Goal: Transaction & Acquisition: Purchase product/service

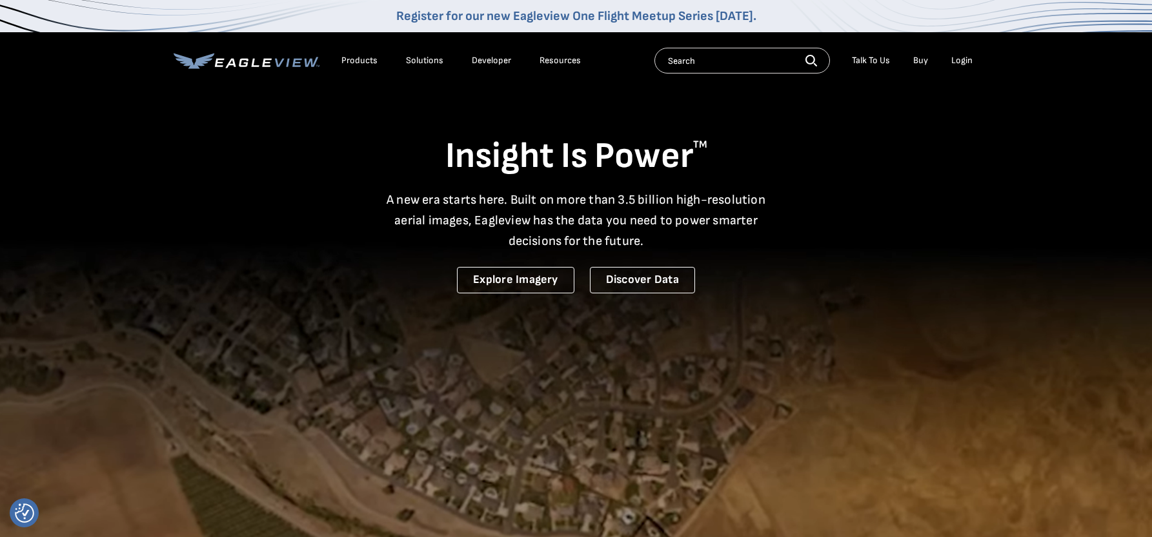
click at [960, 59] on div "Login" at bounding box center [961, 61] width 21 height 12
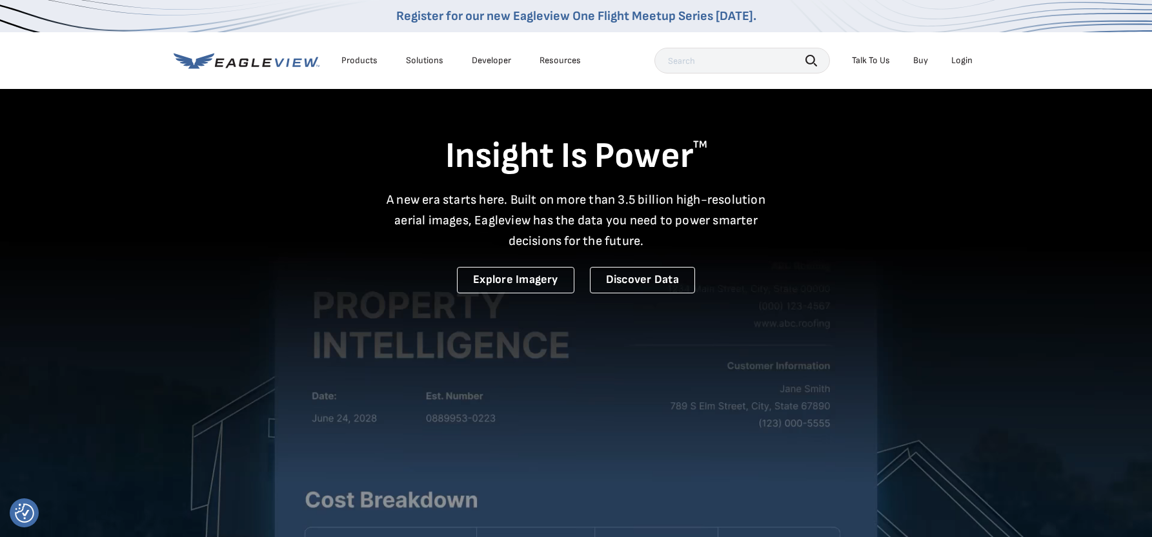
click at [959, 63] on div "Login" at bounding box center [961, 61] width 21 height 12
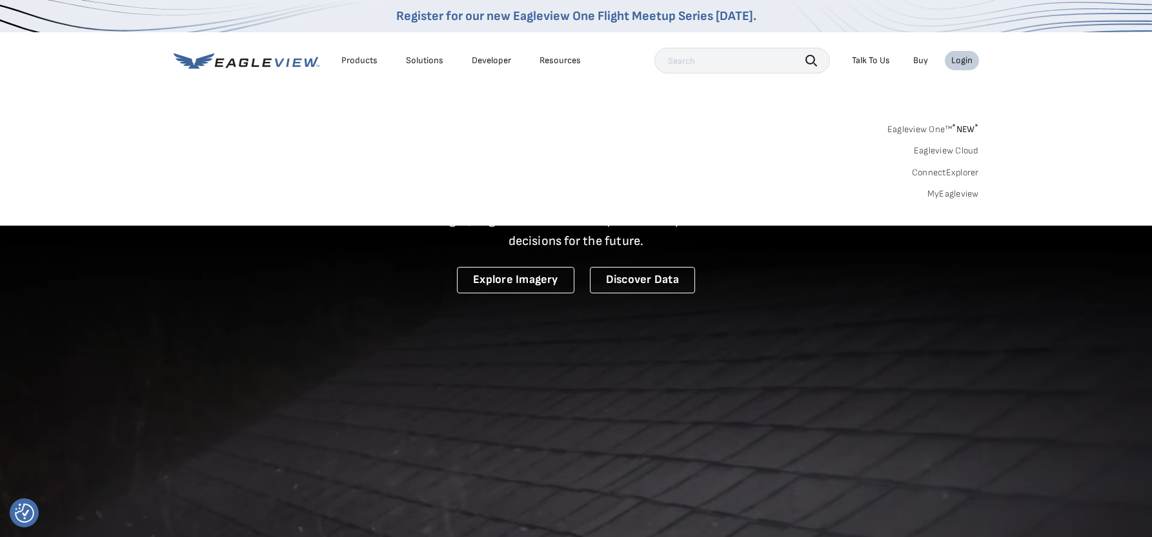
click at [944, 195] on link "MyEagleview" at bounding box center [953, 194] width 52 height 12
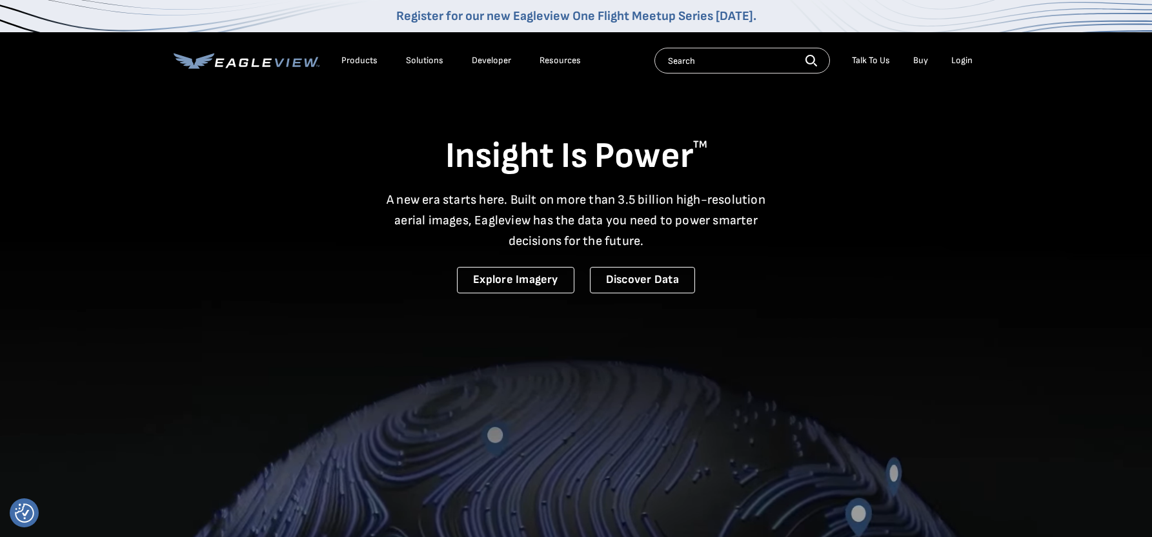
click at [963, 57] on div "Login" at bounding box center [961, 61] width 21 height 12
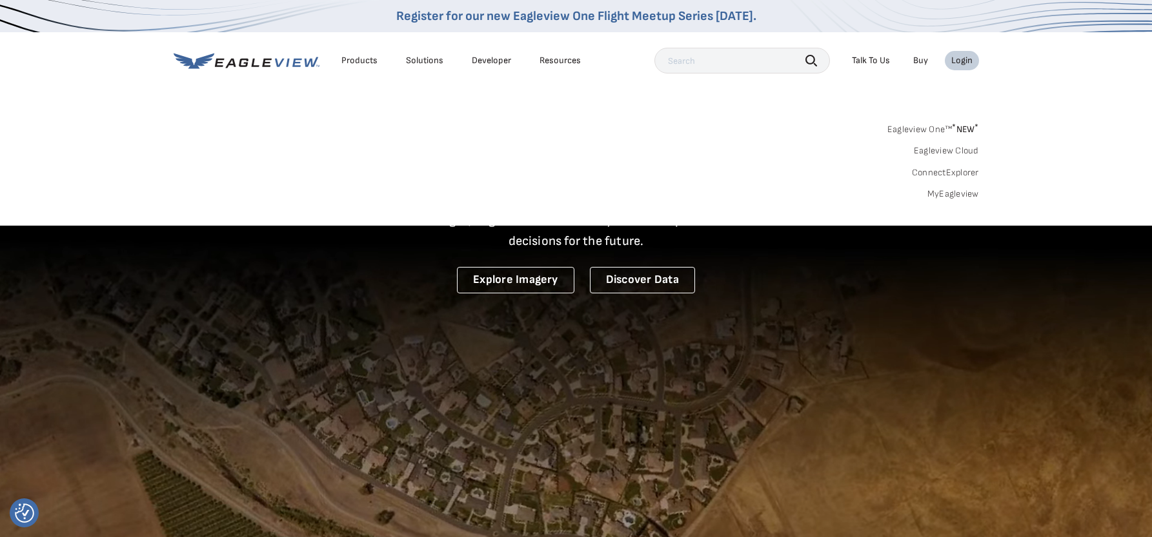
click at [955, 192] on link "MyEagleview" at bounding box center [953, 194] width 52 height 12
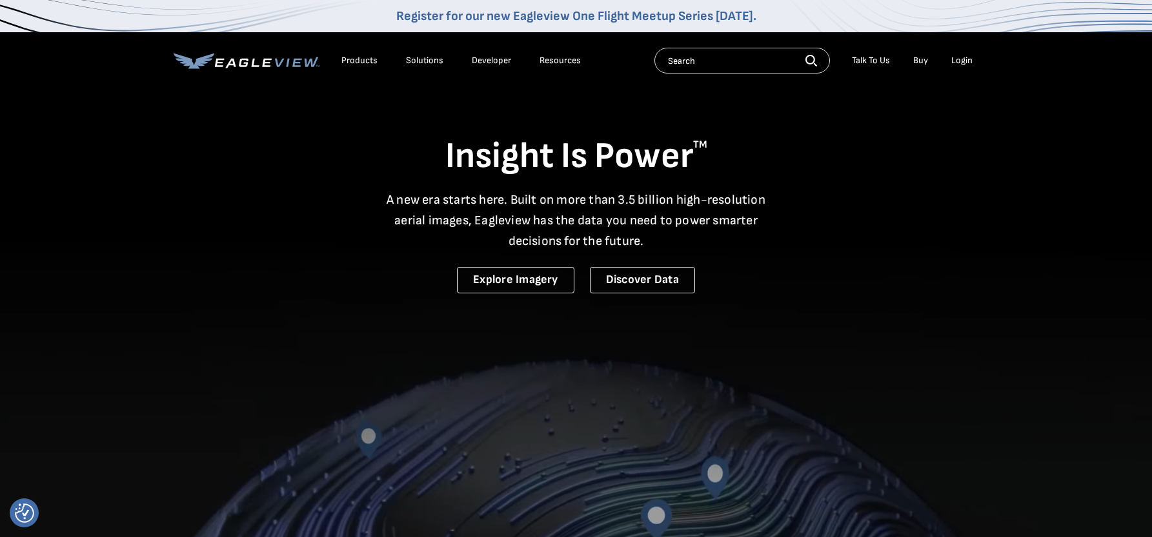
click at [955, 57] on div "Login" at bounding box center [961, 61] width 21 height 12
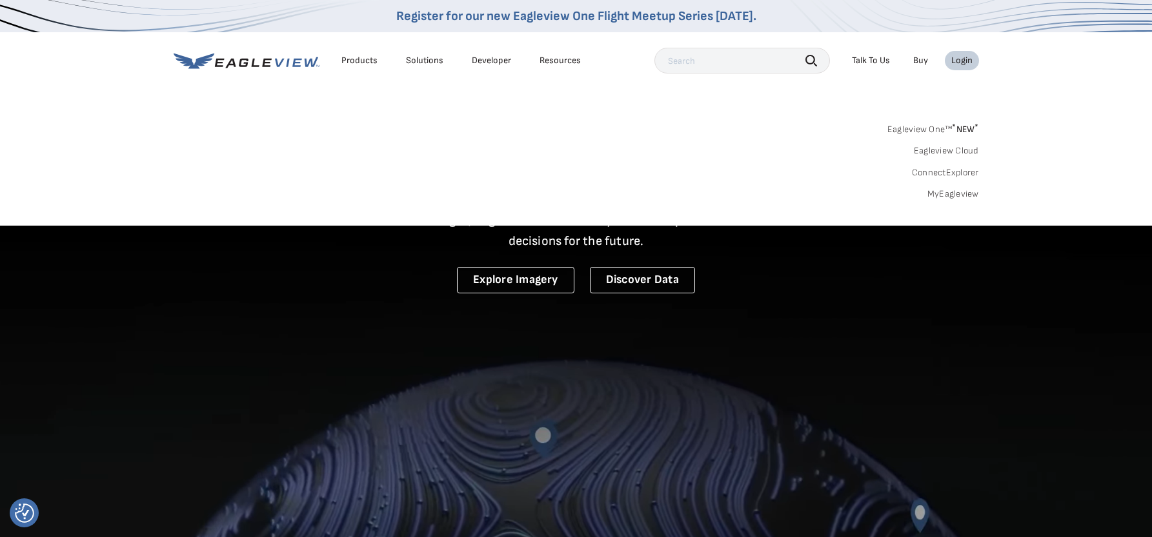
click at [910, 129] on link "Eagleview One™ * NEW *" at bounding box center [933, 127] width 92 height 15
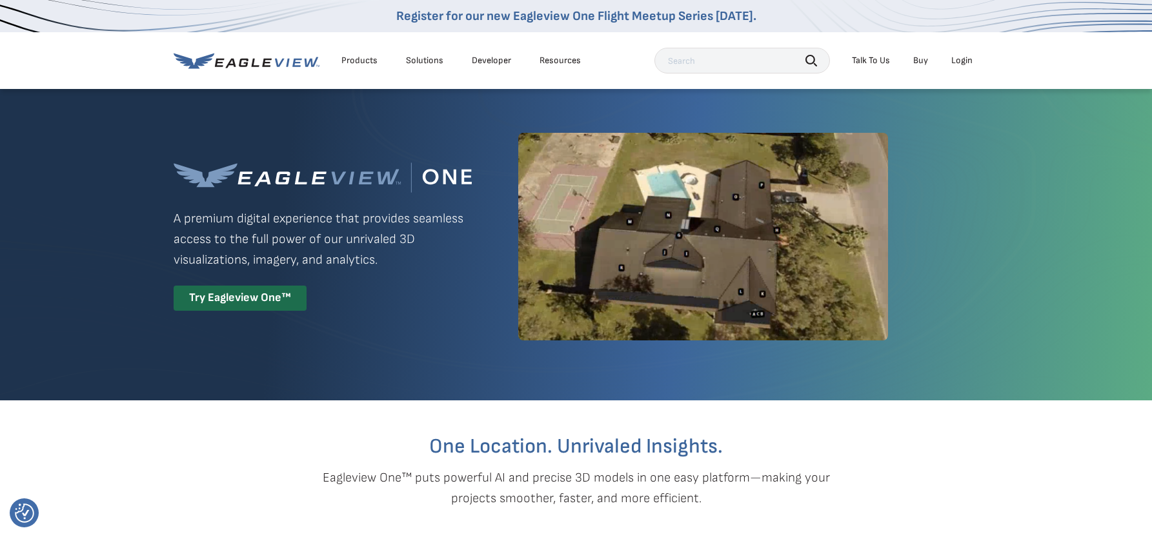
click at [965, 61] on div "Login" at bounding box center [961, 61] width 21 height 12
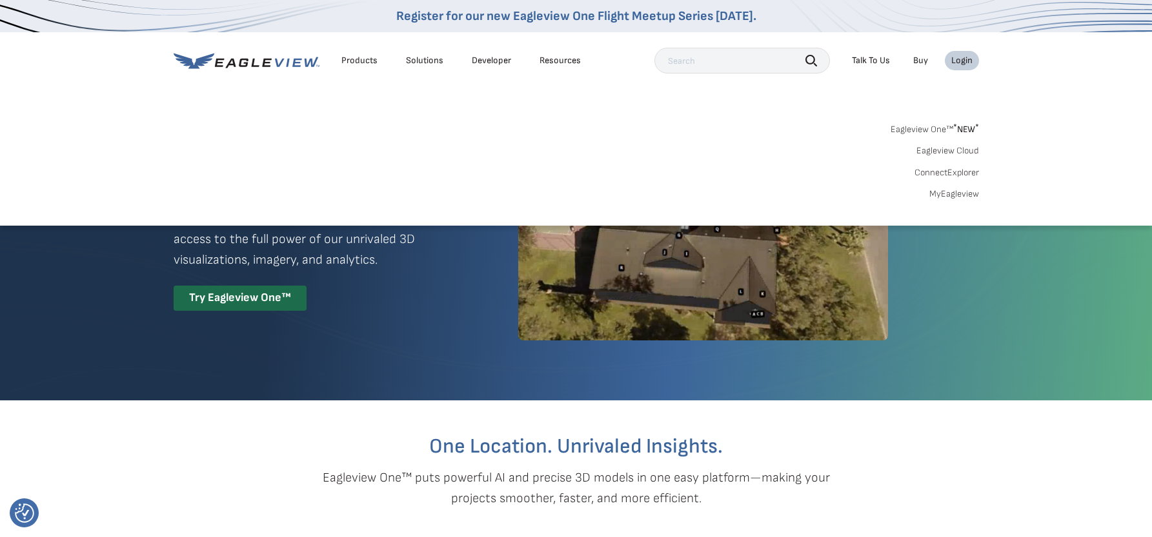
click at [944, 190] on link "MyEagleview" at bounding box center [954, 194] width 50 height 12
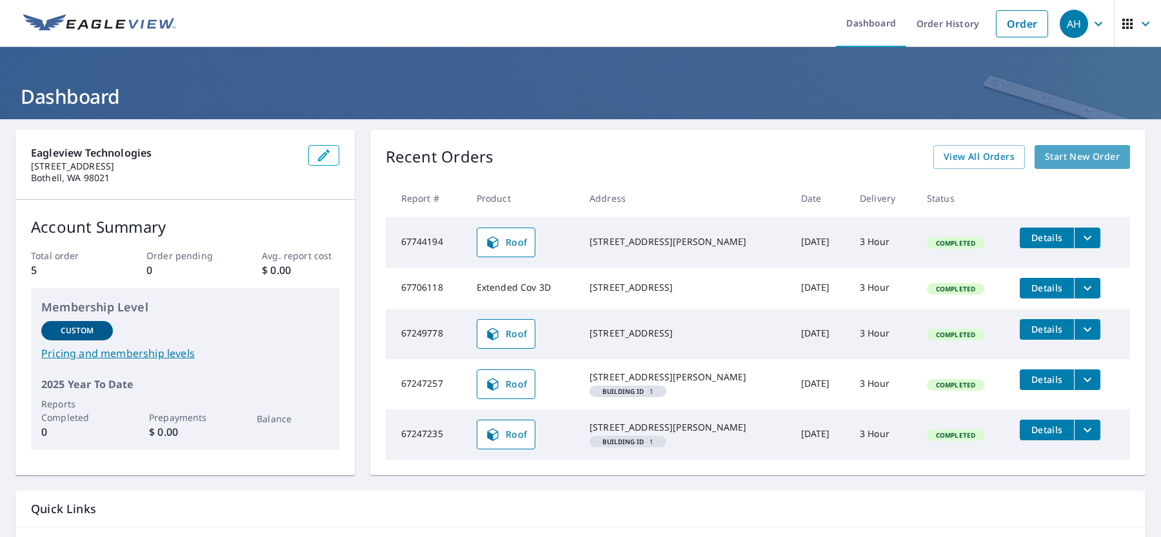
click at [1063, 155] on span "Start New Order" at bounding box center [1082, 157] width 75 height 16
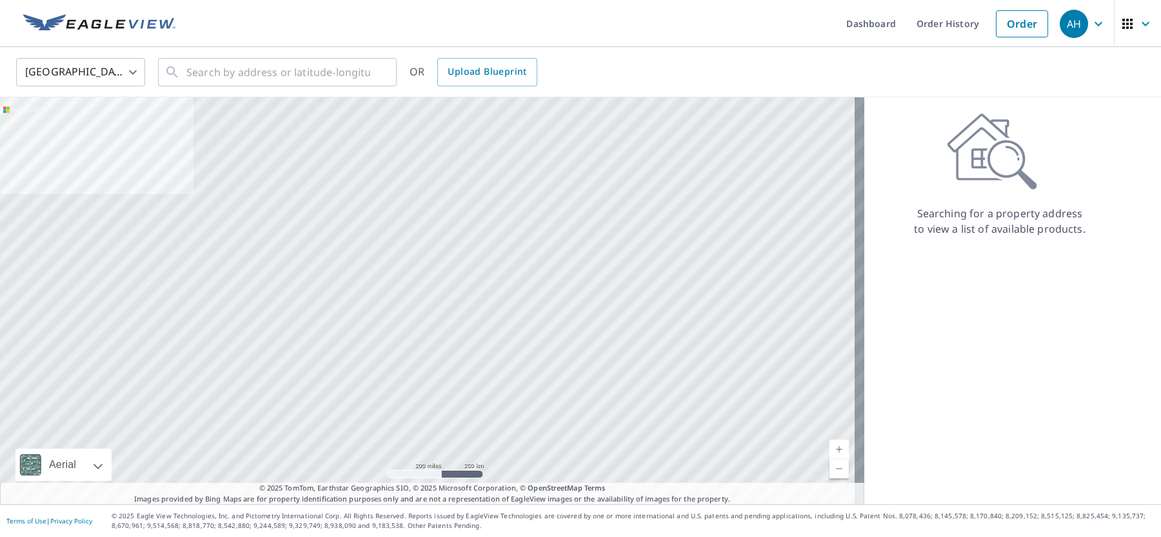
click at [1004, 160] on icon at bounding box center [992, 151] width 90 height 77
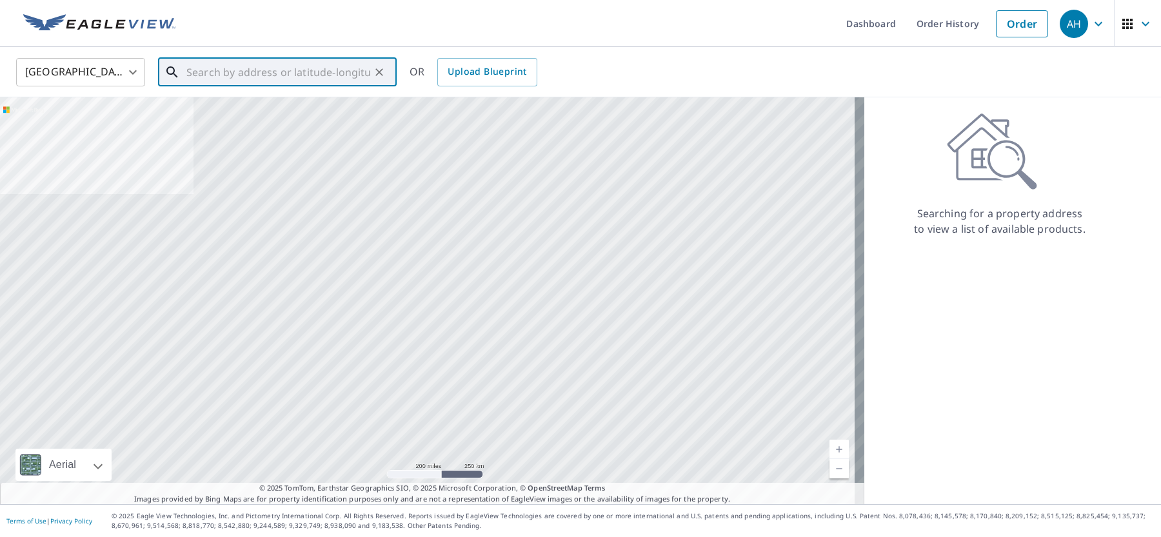
click at [312, 69] on input "text" at bounding box center [278, 72] width 184 height 36
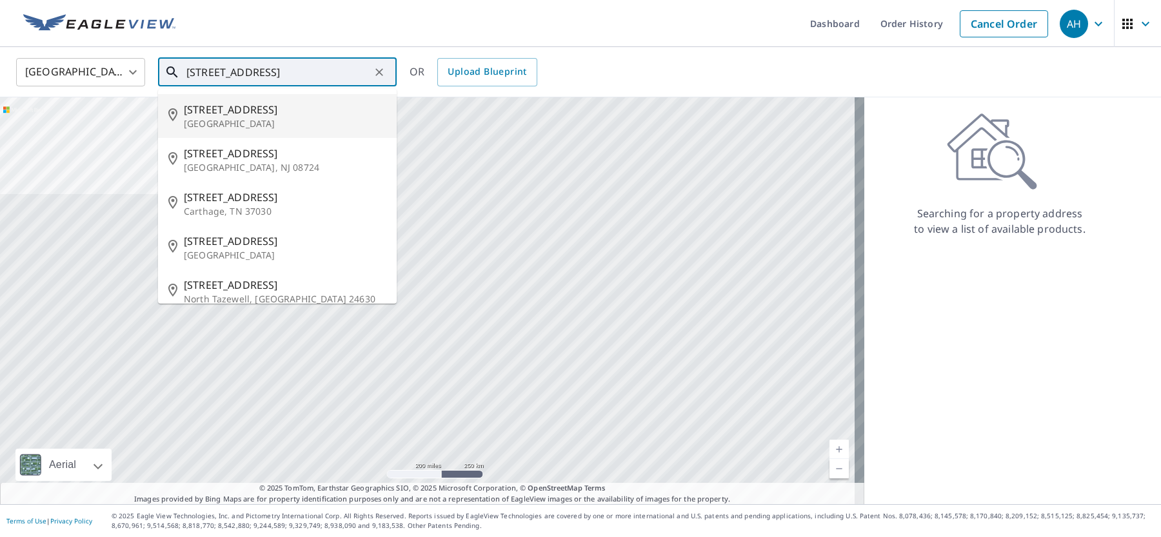
click at [250, 101] on li "211 Riverside Dr North East, MD 21901" at bounding box center [277, 116] width 239 height 44
type input "211 Riverside Dr North East, MD 21901"
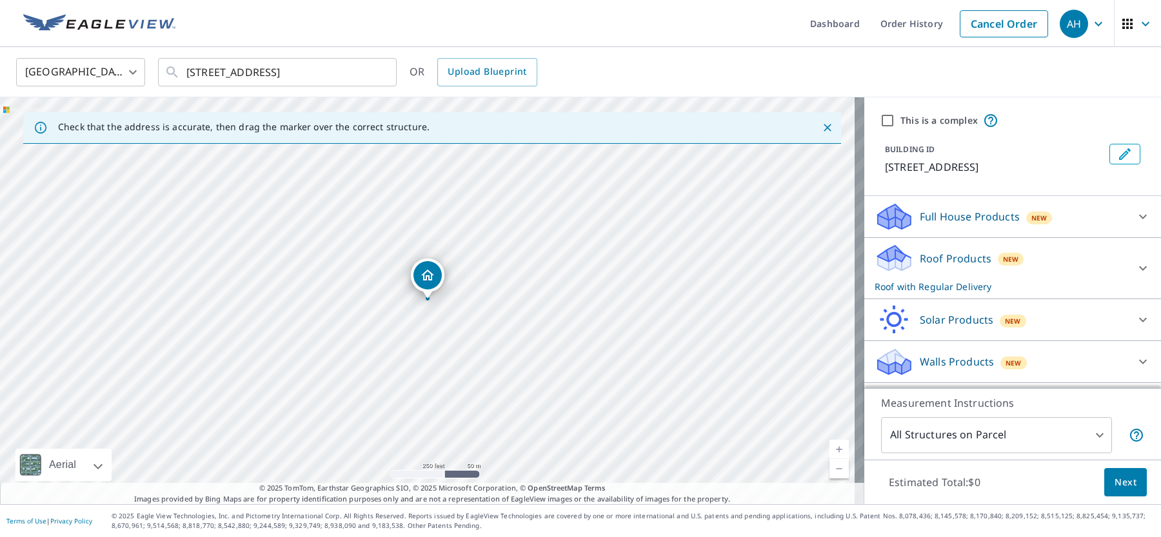
click at [941, 259] on p "Roof Products" at bounding box center [956, 258] width 72 height 15
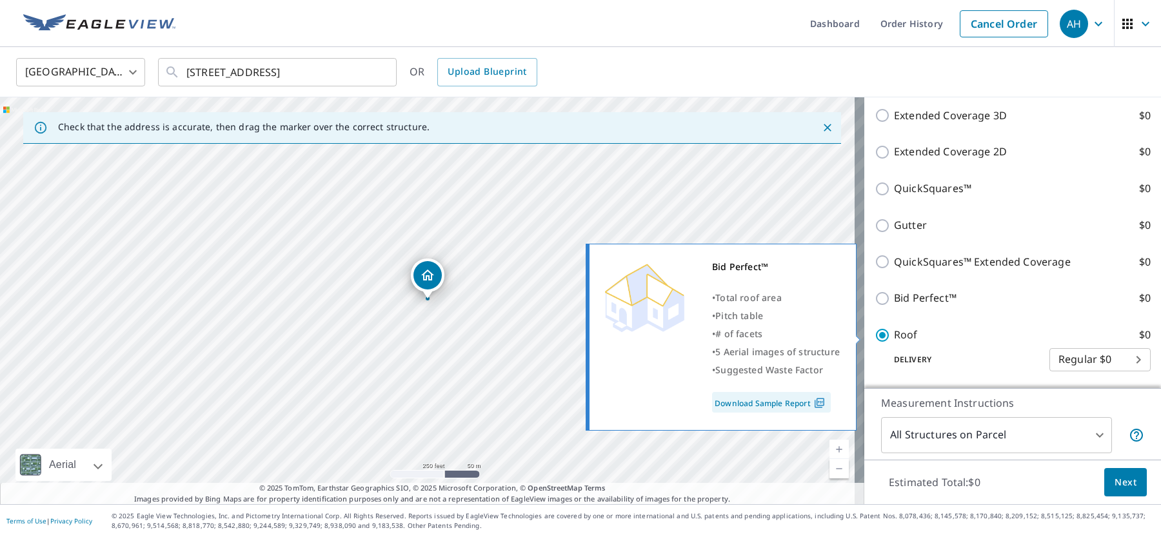
scroll to position [258, 0]
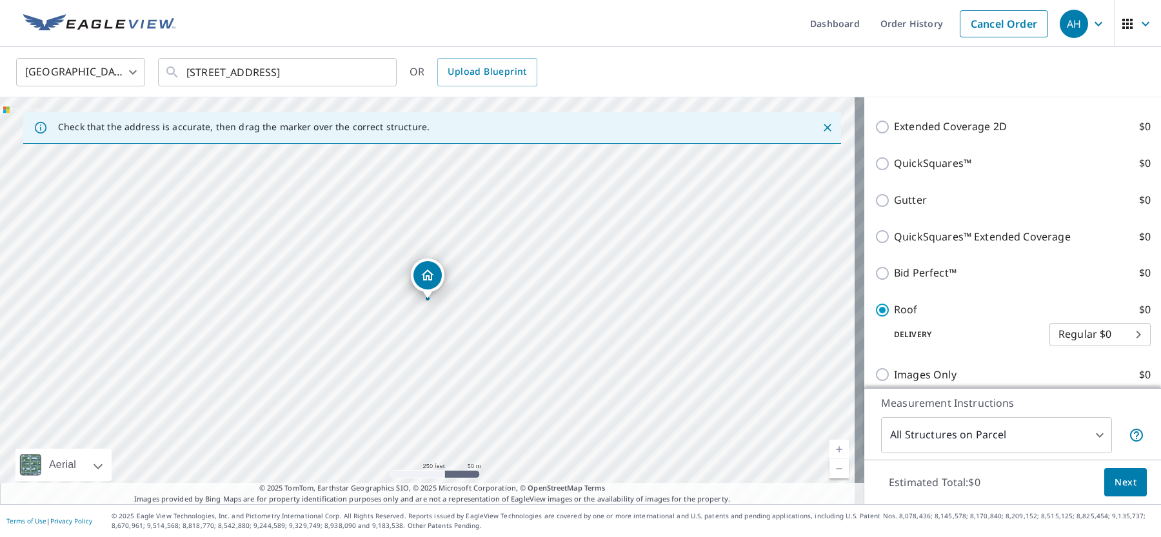
click at [1073, 337] on body "AH AH Dashboard Order History Cancel Order AH United States US ​ 211 Riverside …" at bounding box center [580, 268] width 1161 height 537
click at [1083, 377] on li "3 Hour $0" at bounding box center [1080, 381] width 101 height 23
type input "7"
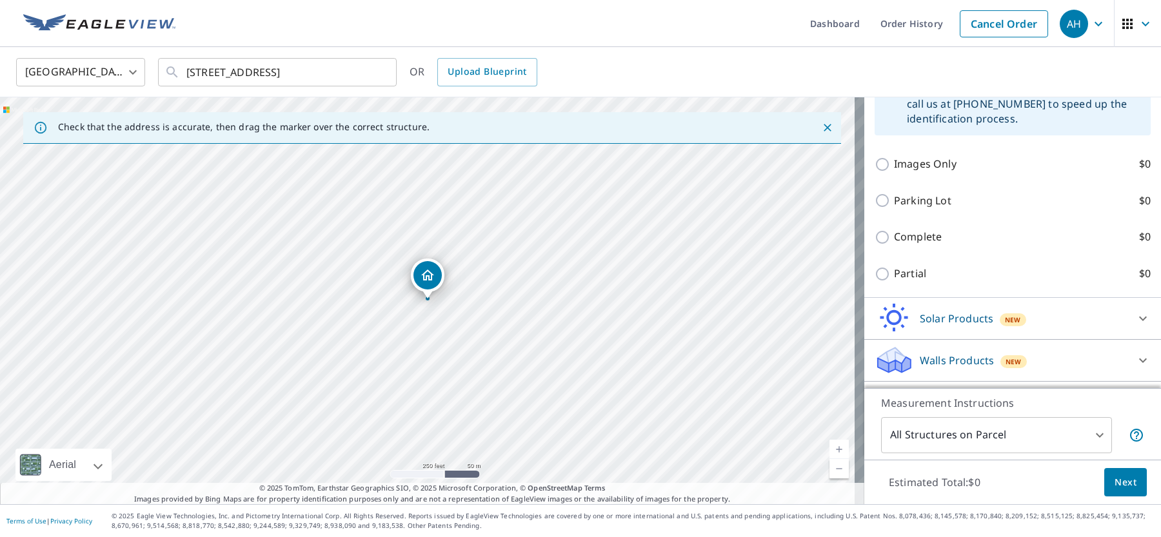
scroll to position [622, 0]
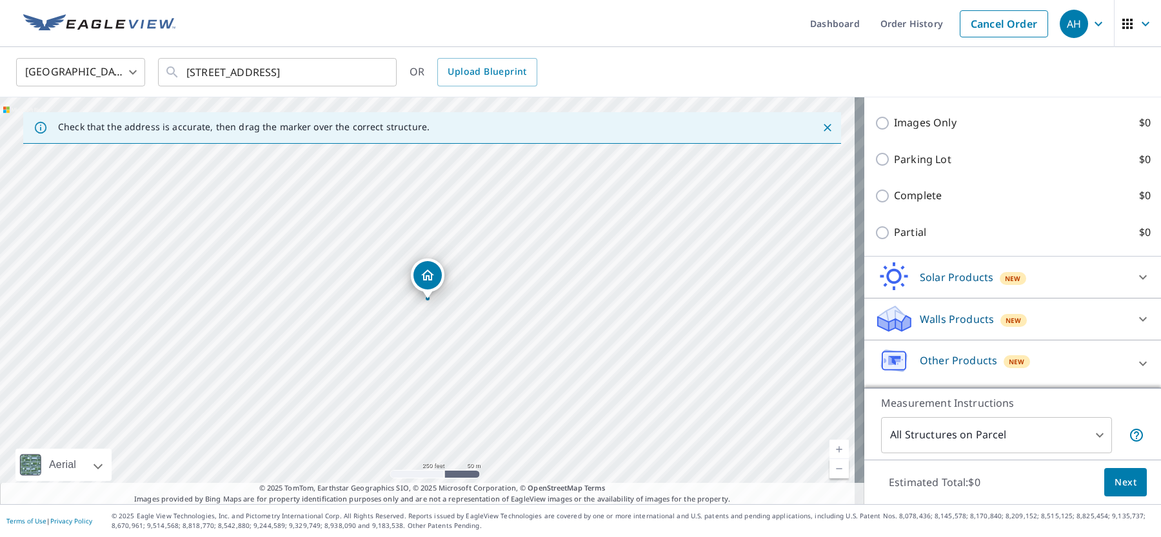
click at [1115, 477] on span "Next" at bounding box center [1126, 483] width 22 height 16
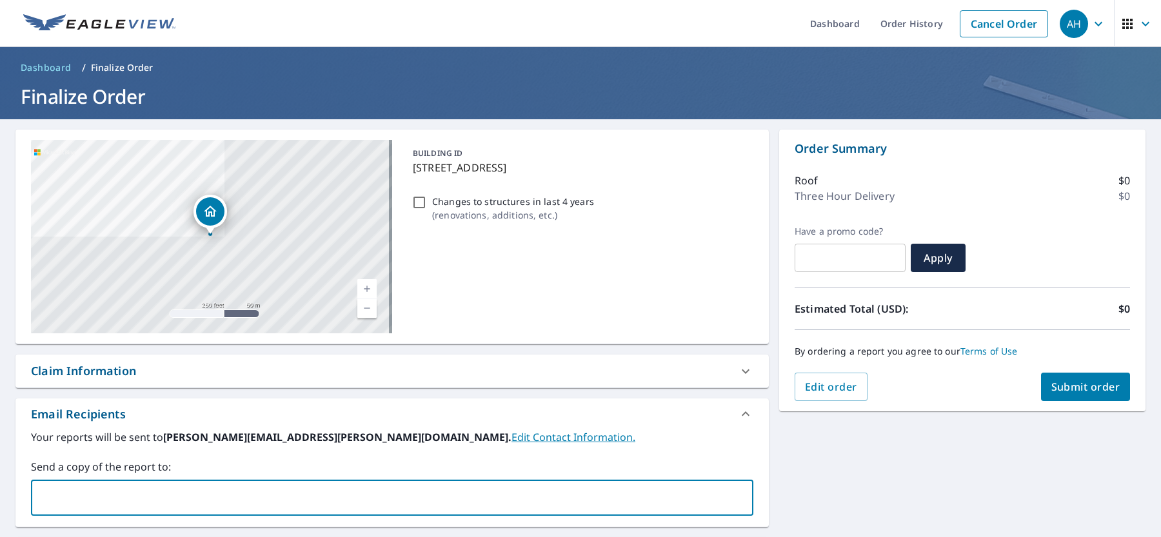
click at [250, 493] on input "text" at bounding box center [383, 498] width 692 height 25
type input "rshortroofing.com"
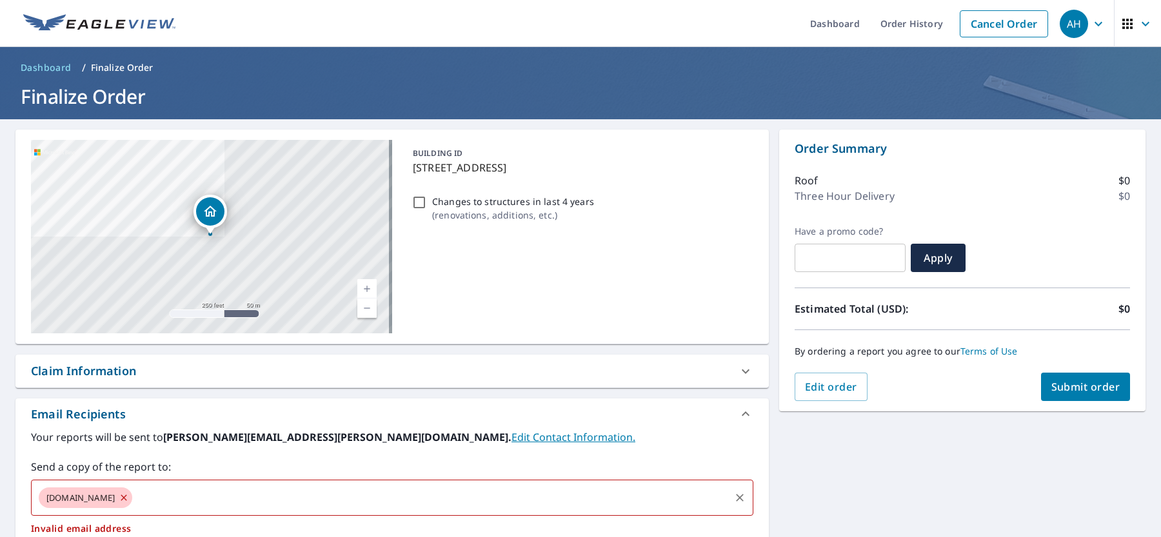
checkbox input "true"
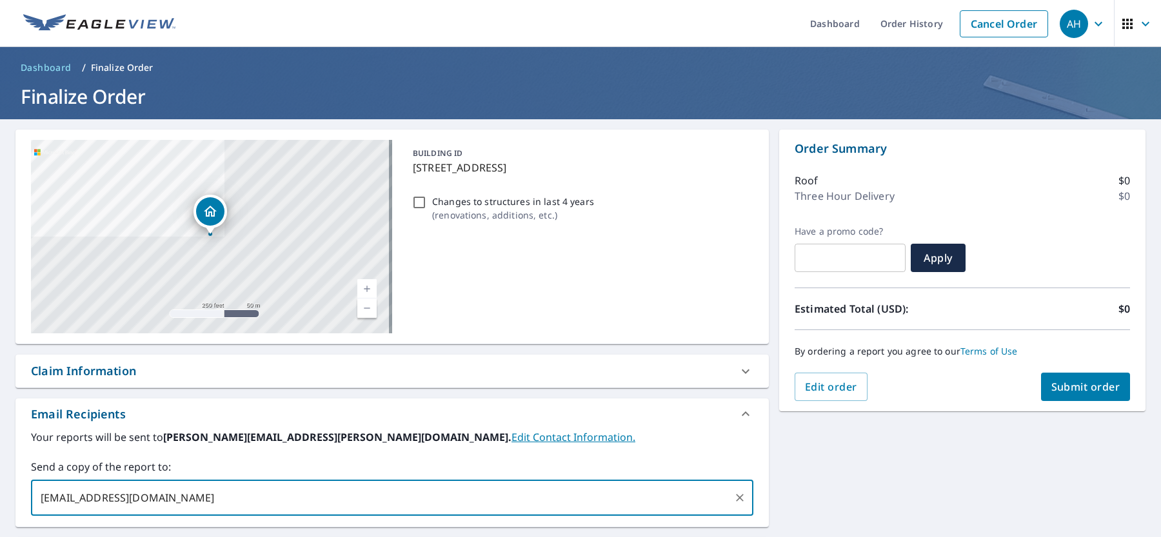
type input "rshort@rshortroofing.com"
checkbox input "true"
click at [241, 495] on input "text" at bounding box center [467, 498] width 524 height 25
type input "nvavala@rshortroofing.com"
checkbox input "true"
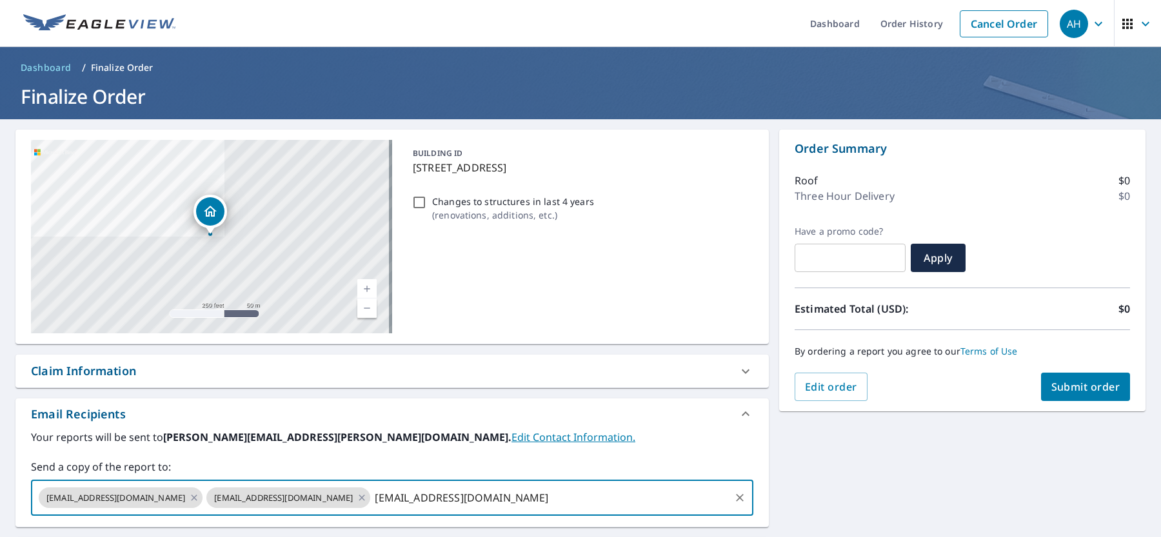
type input "dspencer@rshortroofing.com"
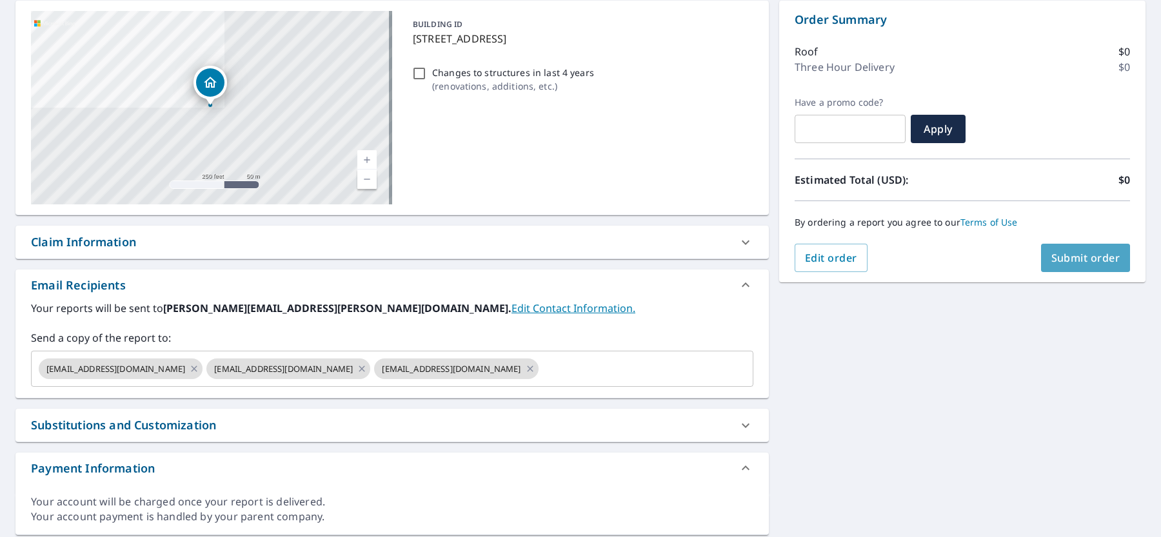
click at [1046, 265] on button "Submit order" at bounding box center [1086, 258] width 90 height 28
checkbox input "true"
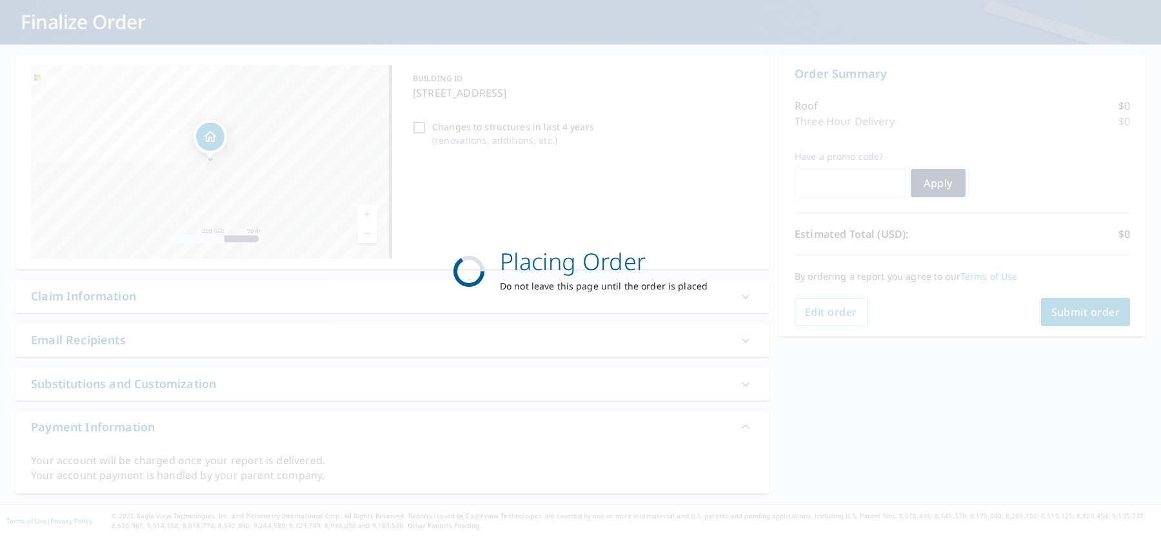
scroll to position [75, 0]
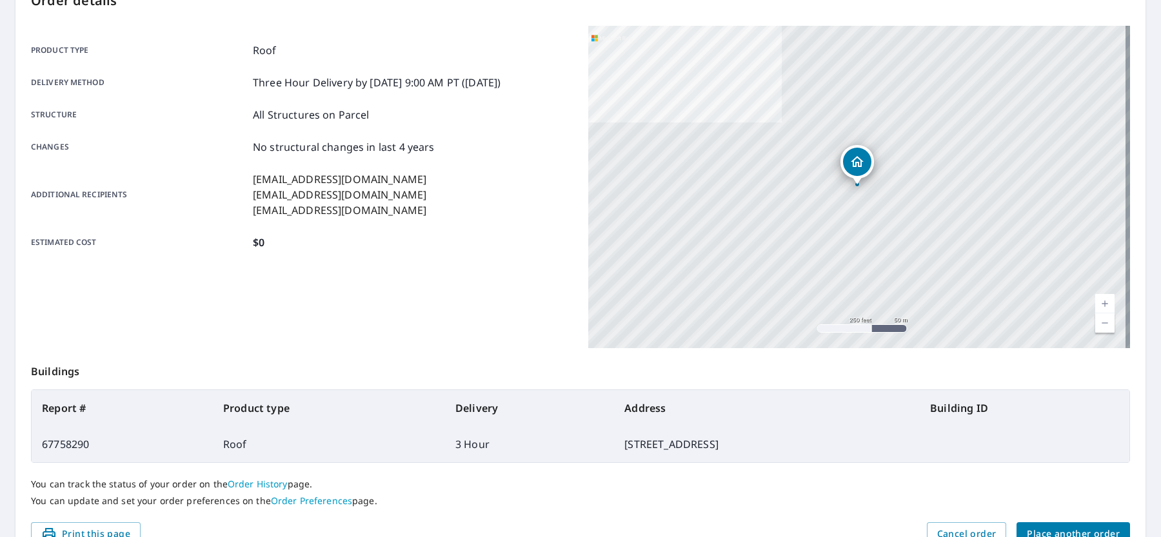
scroll to position [222, 0]
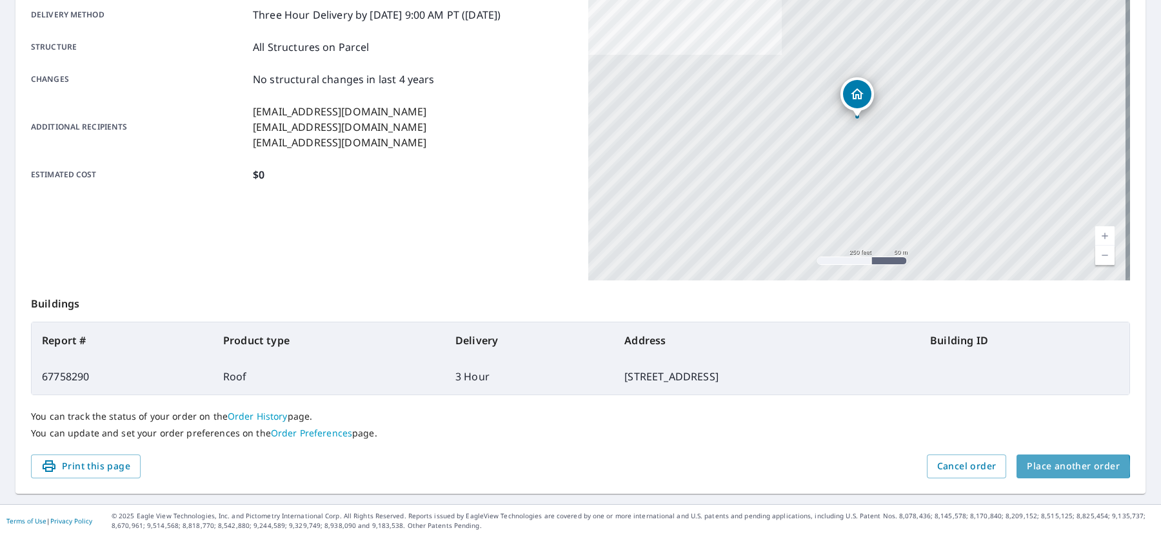
click at [1057, 468] on span "Place another order" at bounding box center [1073, 467] width 93 height 16
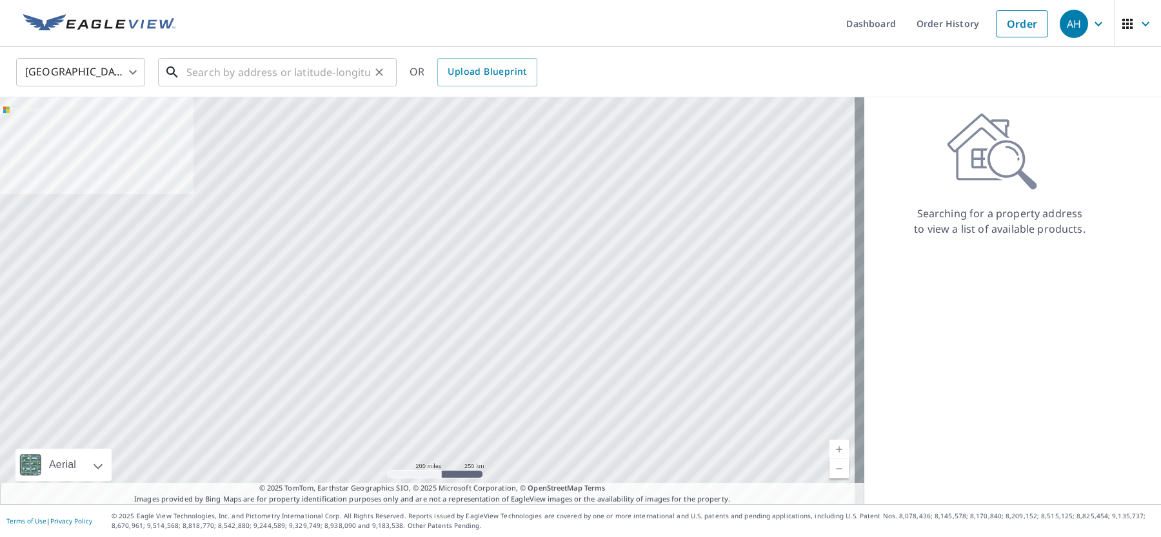
click at [286, 77] on input "text" at bounding box center [278, 72] width 184 height 36
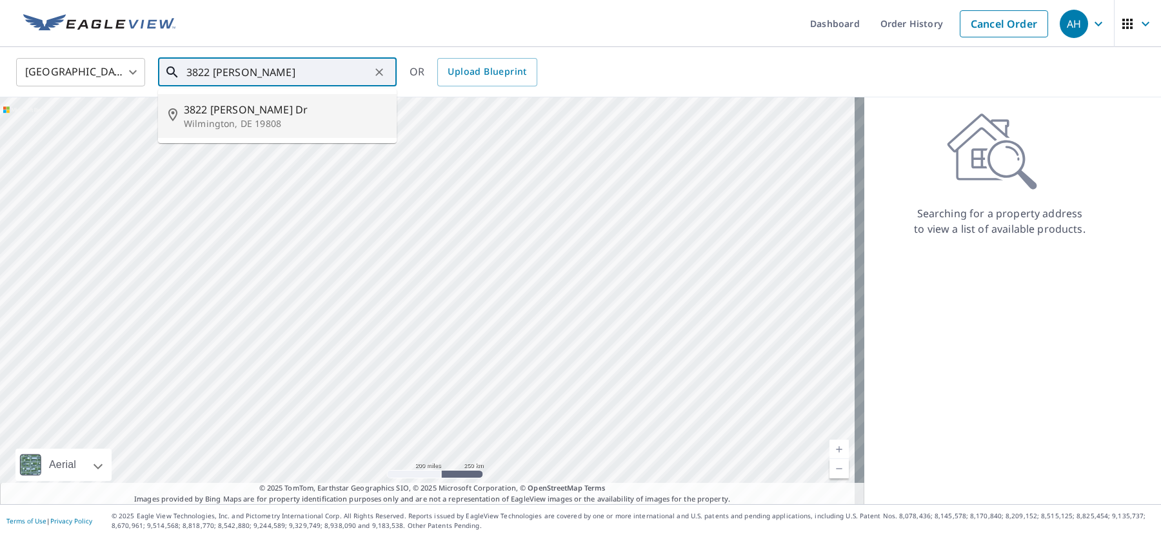
click at [241, 112] on span "3822 Evelyn Dr" at bounding box center [285, 109] width 203 height 15
type input "3822 Evelyn Dr Wilmington, DE 19808"
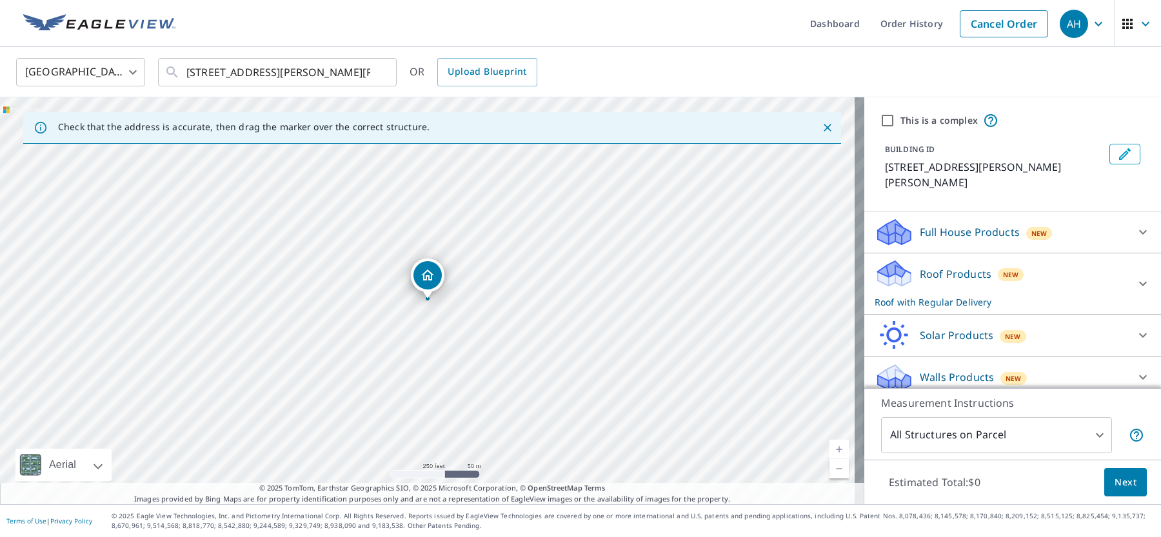
click at [950, 266] on p "Roof Products" at bounding box center [956, 273] width 72 height 15
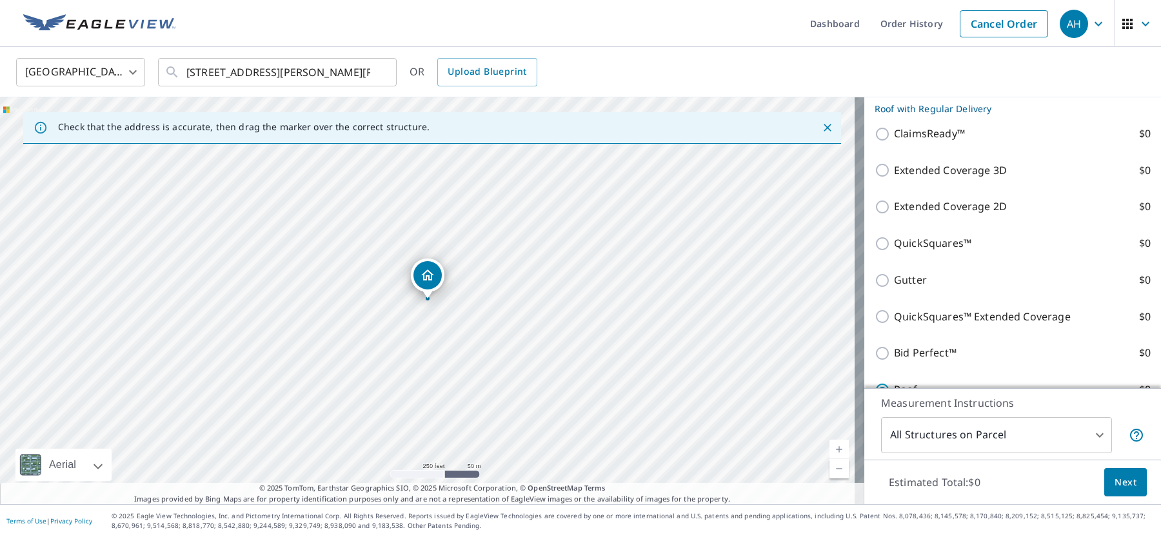
scroll to position [323, 0]
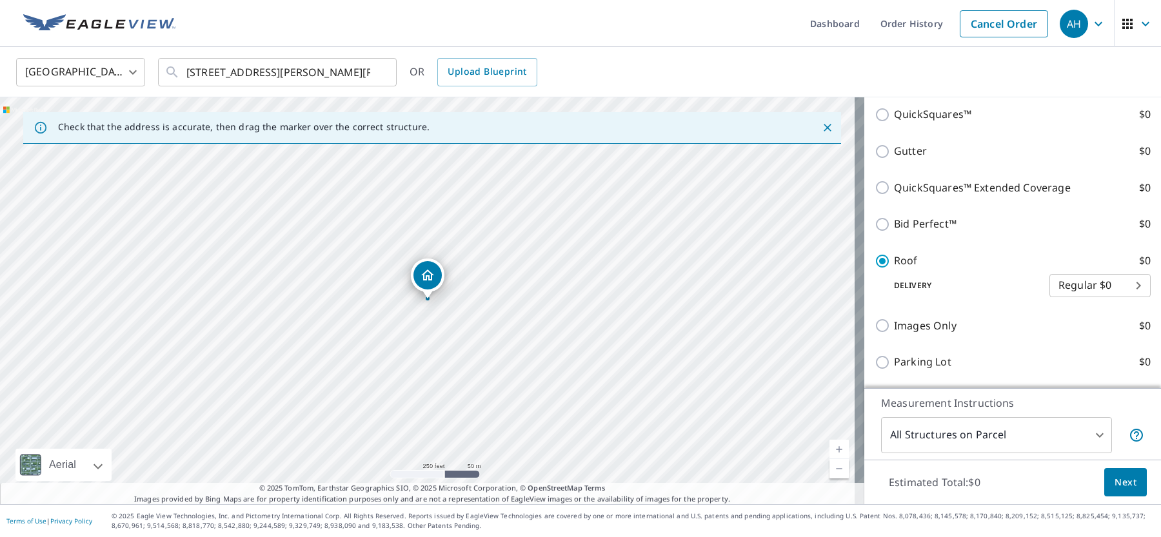
click at [1067, 275] on body "AH AH Dashboard Order History Cancel Order AH United States US ​ 3822 Evelyn Dr…" at bounding box center [580, 268] width 1161 height 537
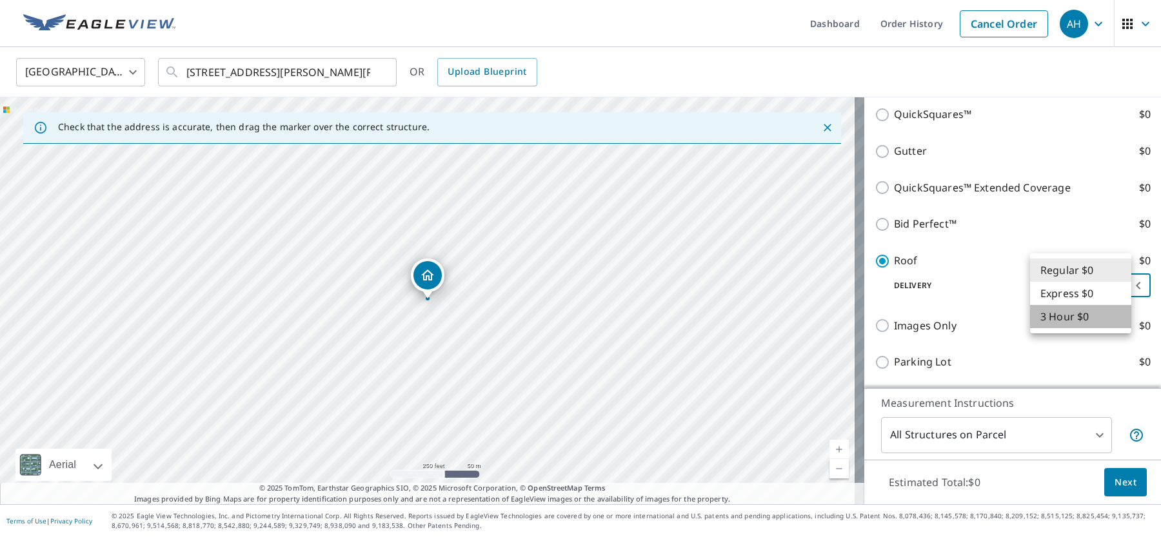
click at [1074, 317] on li "3 Hour $0" at bounding box center [1080, 316] width 101 height 23
type input "7"
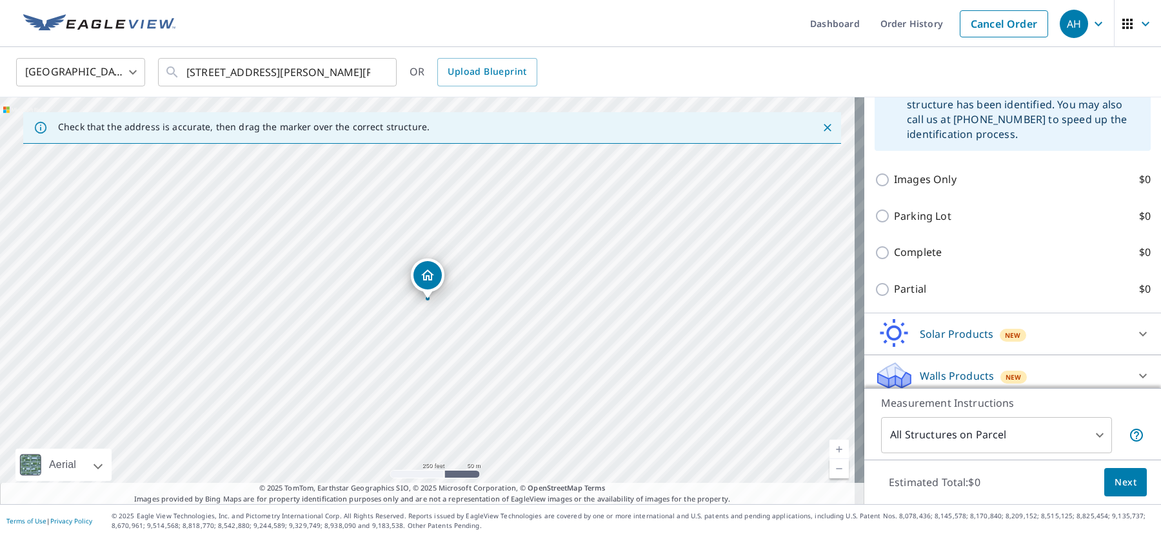
scroll to position [622, 0]
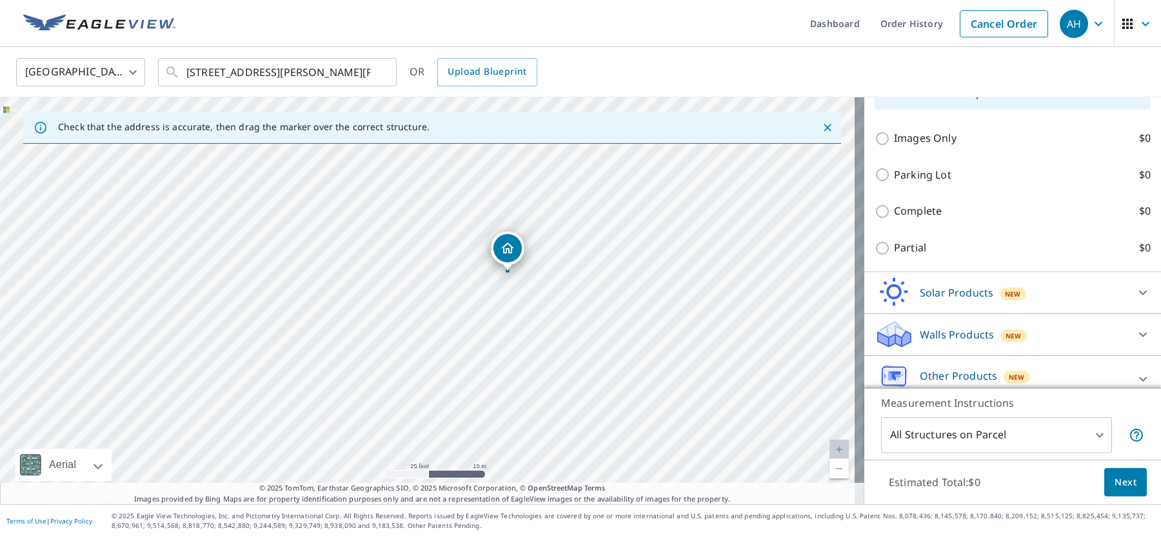
drag, startPoint x: 334, startPoint y: 297, endPoint x: 532, endPoint y: 296, distance: 197.4
click at [532, 296] on div "3822 Evelyn Dr Wilmington, DE 19808" at bounding box center [432, 300] width 864 height 407
click at [1118, 481] on span "Next" at bounding box center [1126, 483] width 22 height 16
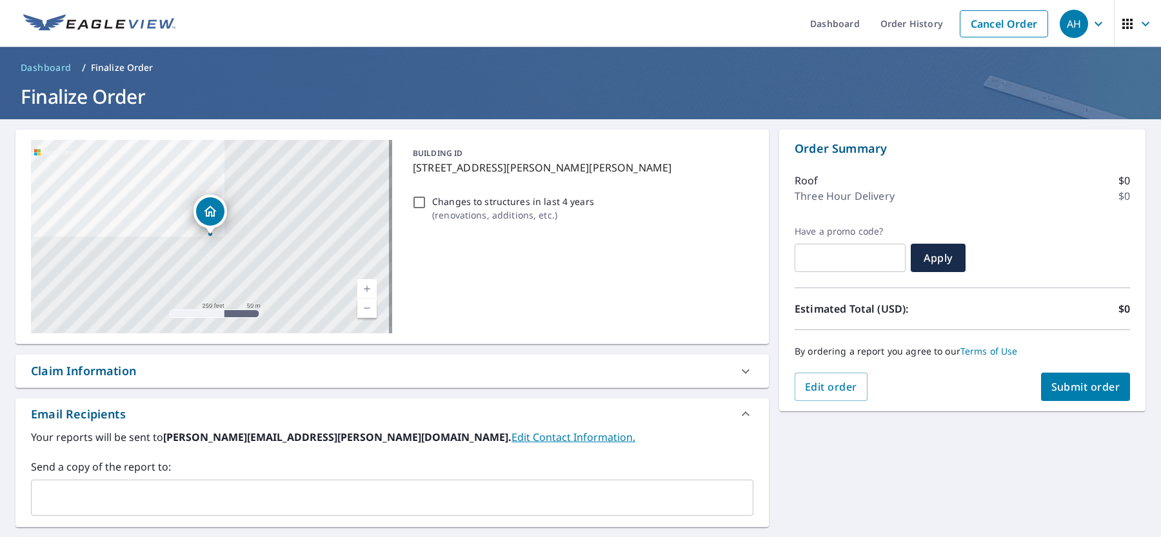
click at [270, 492] on input "text" at bounding box center [383, 498] width 692 height 25
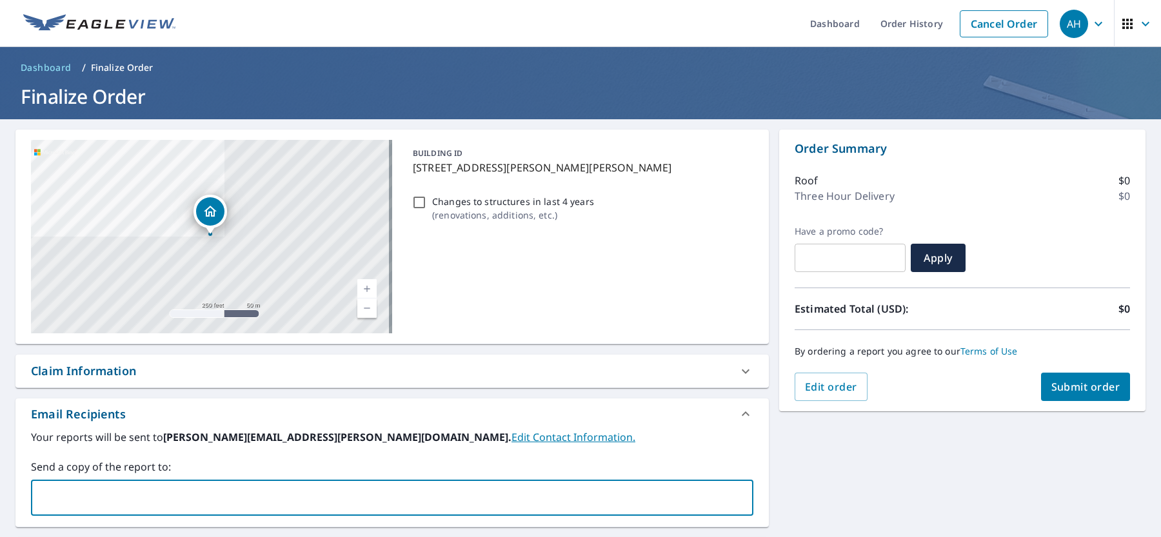
type input "n"
type input "rshort@rshortroofing.com"
checkbox input "true"
type input "dspencer@rshortroofing.com"
checkbox input "true"
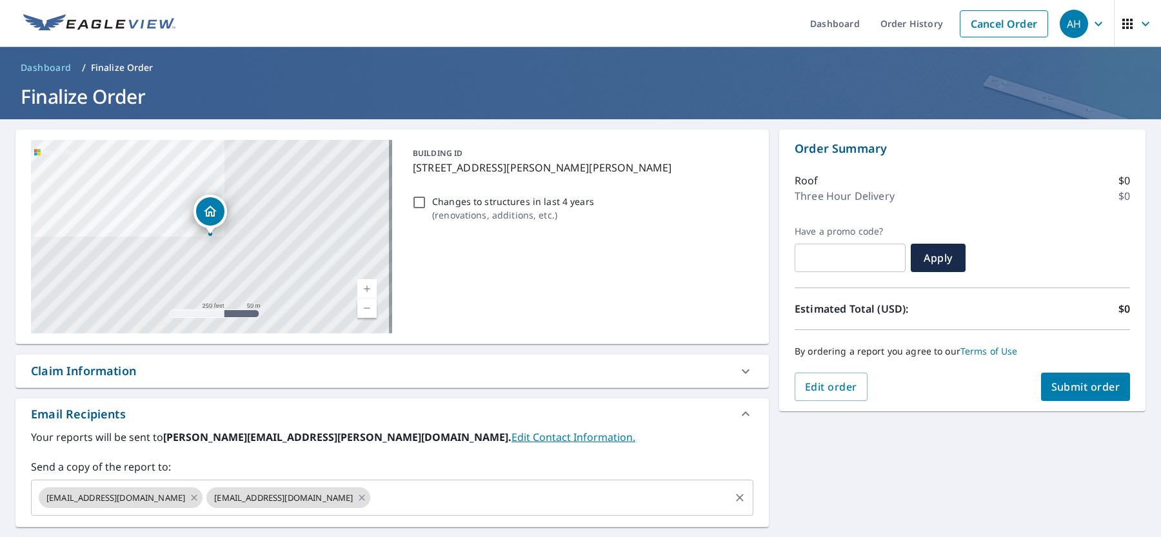
click at [399, 510] on input "text" at bounding box center [550, 498] width 356 height 25
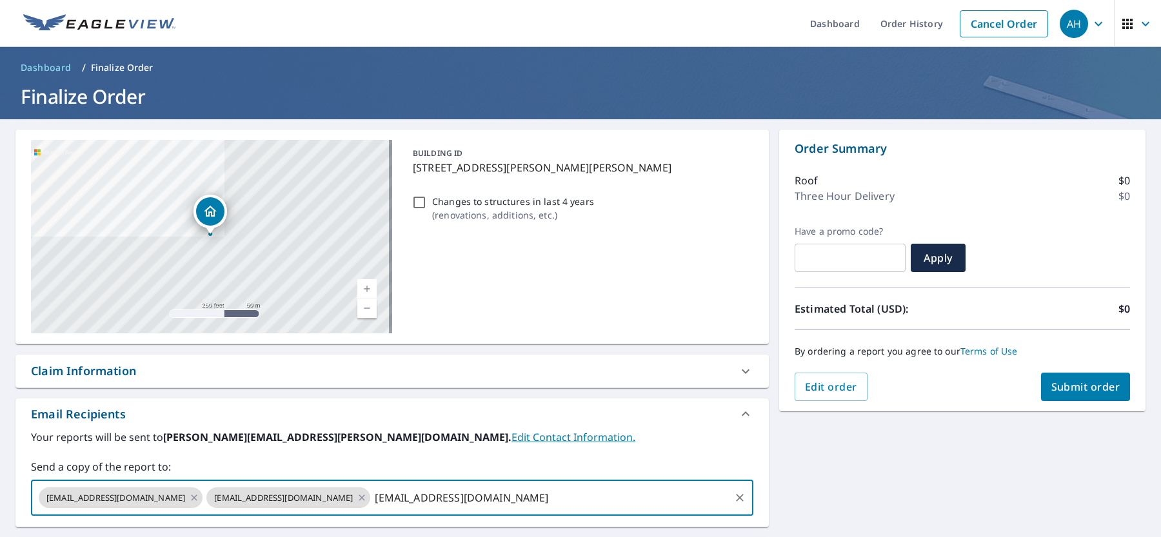
type input "nvavala@rshortroofing.com"
click at [1053, 384] on span "Submit order" at bounding box center [1086, 387] width 69 height 14
checkbox input "true"
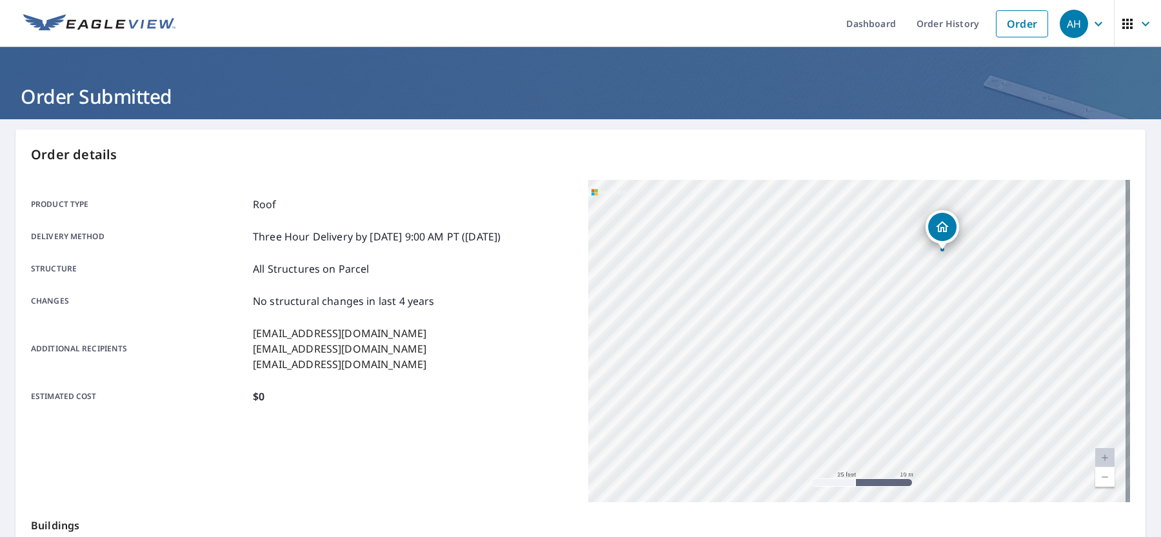
drag, startPoint x: 956, startPoint y: 380, endPoint x: 586, endPoint y: 232, distance: 398.1
click at [588, 232] on div "3822 Evelyn Dr Wilmington, DE 19808" at bounding box center [859, 341] width 542 height 323
drag, startPoint x: 842, startPoint y: 243, endPoint x: 725, endPoint y: 286, distance: 124.7
click at [725, 286] on div "3822 Evelyn Dr Wilmington, DE 19808" at bounding box center [859, 341] width 542 height 323
